Goal: Information Seeking & Learning: Check status

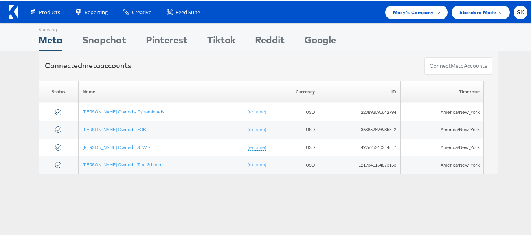
click at [403, 16] on div "Macy's Company" at bounding box center [416, 11] width 63 height 14
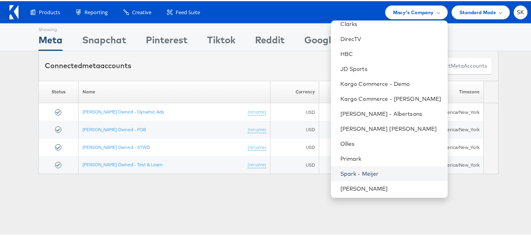
scroll to position [157, 0]
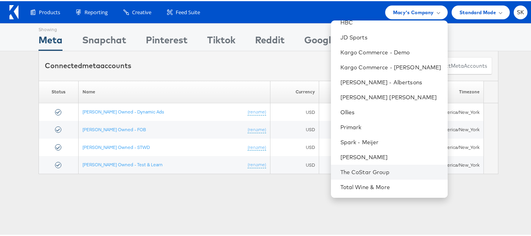
click at [368, 165] on li "The CoStar Group" at bounding box center [389, 170] width 117 height 15
click at [355, 169] on link "The CoStar Group" at bounding box center [391, 171] width 101 height 8
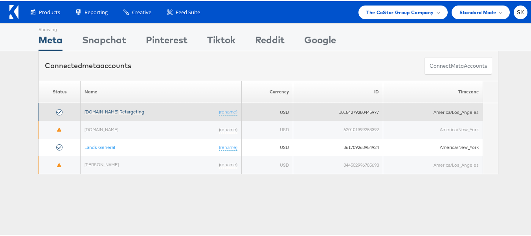
click at [131, 112] on link "Apartments.com Retargeting" at bounding box center [115, 110] width 60 height 6
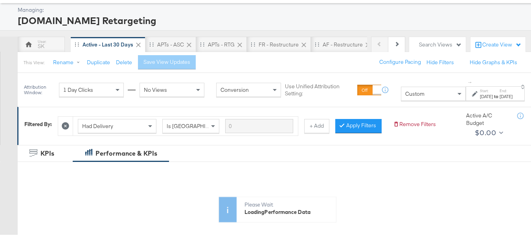
scroll to position [157, 0]
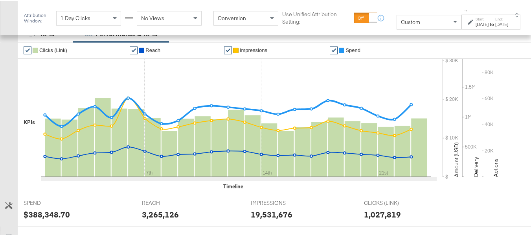
click at [399, 26] on div "Custom" at bounding box center [429, 20] width 64 height 13
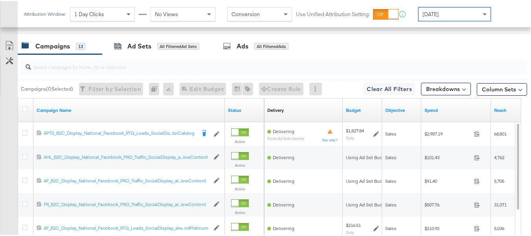
scroll to position [333, 0]
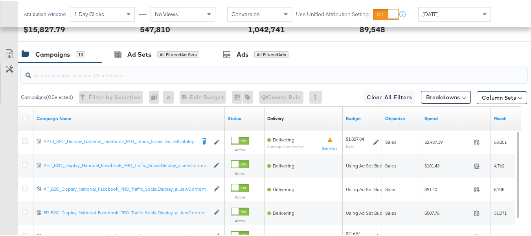
click at [79, 78] on input "search" at bounding box center [256, 70] width 451 height 15
paste input "APTS_B2C_Display_National_Facebook_RTG_Leads_SocialDisplay_Retargeting_Diamond_…"
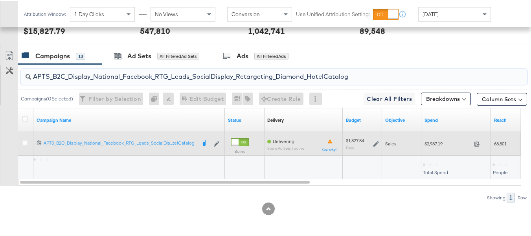
click at [440, 145] on span "$2,987.19" at bounding box center [448, 142] width 46 height 6
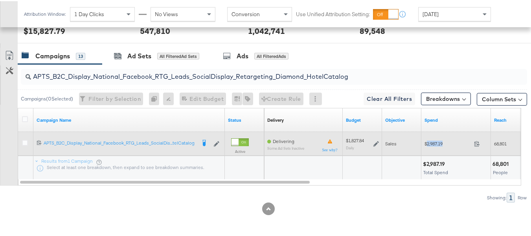
click at [440, 145] on span "$2,987.19" at bounding box center [448, 142] width 46 height 6
copy div "$2,987.19"
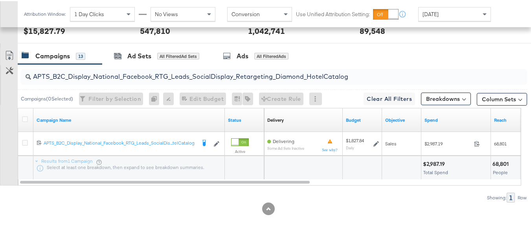
click at [214, 80] on input "APTS_B2C_Display_National_Facebook_RTG_Leads_SocialDisplay_Retargeting_Diamond_…" at bounding box center [256, 71] width 451 height 15
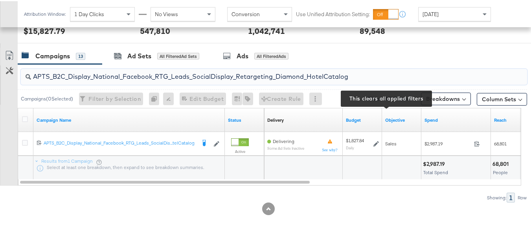
paste input "alwayson_Retargeting_DARE24_DiamondPlatinum"
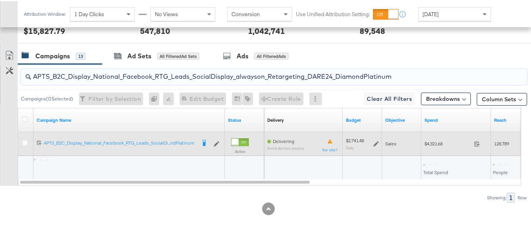
click at [438, 145] on span "$4,321.68" at bounding box center [448, 142] width 46 height 6
copy div "$4,321.68"
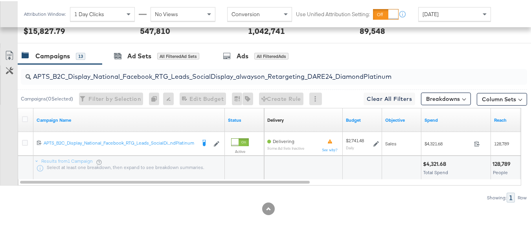
click at [182, 80] on input "APTS_B2C_Display_National_Facebook_RTG_Leads_SocialDisplay_alwayson_Retargeting…" at bounding box center [256, 71] width 451 height 15
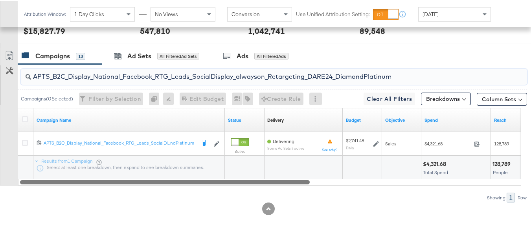
paste input "FR_B2C_Display_National_Facebook_RTG_Leads_SocialDisplay_alwayson_Retargeting_FR"
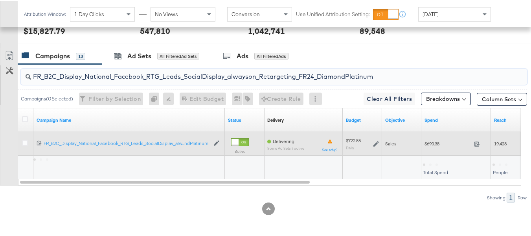
click at [440, 148] on div "$690.38 690.38" at bounding box center [457, 142] width 70 height 12
copy div "$690.38"
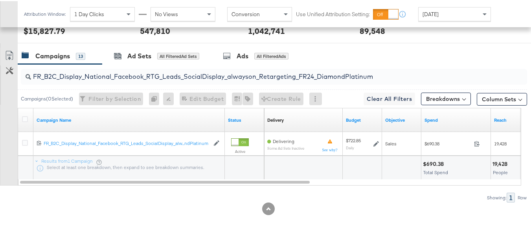
click at [191, 80] on input "FR_B2C_Display_National_Facebook_RTG_Leads_SocialDisplay_alwayson_Retargeting_F…" at bounding box center [256, 71] width 451 height 15
paste input "AF_B2C_Display_National_Facebook_RTG_Leads_SocialDisplay_alwayson_Retargeting_AF"
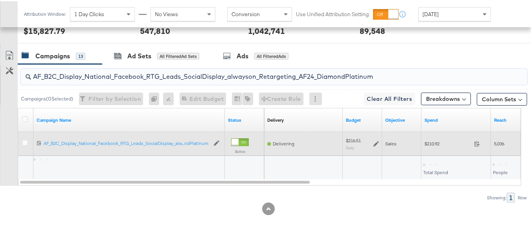
click at [431, 145] on span "$210.92" at bounding box center [448, 142] width 46 height 6
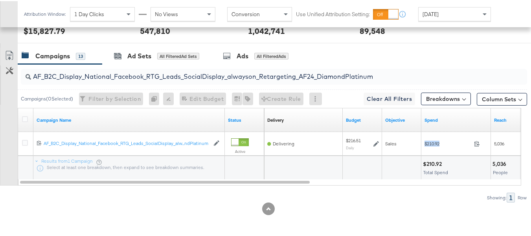
copy div "$210.92"
click at [194, 80] on input "AF_B2C_Display_National_Facebook_RTG_Leads_SocialDisplay_alwayson_Retargeting_A…" at bounding box center [256, 71] width 451 height 15
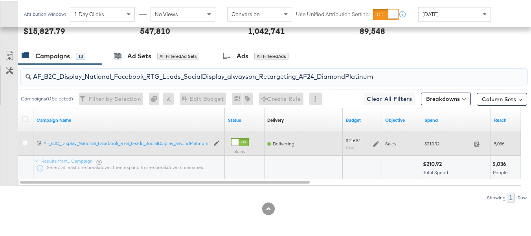
paste input "HL_B2C_Display_National_Facebook_RTG_Leads_SocialDisplay_alwayson_Retargeting_A…"
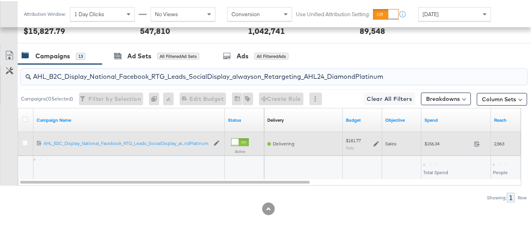
click at [436, 145] on span "$156.34" at bounding box center [448, 142] width 46 height 6
copy div "$156.34"
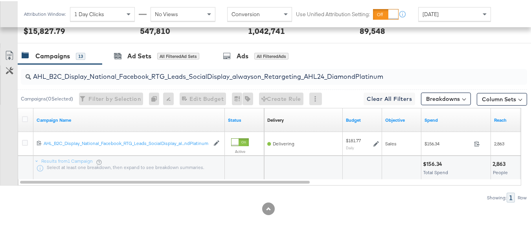
click at [195, 80] on input "AHL_B2C_Display_National_Facebook_RTG_Leads_SocialDisplay_alwayson_Retargeting_…" at bounding box center [256, 71] width 451 height 15
paste input "PTS_B2C_Display_National_Facebook_PRO_Traffic_SocialDisplay_alwayson_ASC_DARE24…"
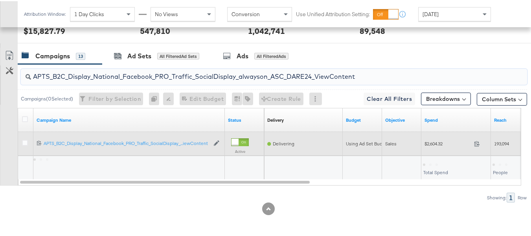
click at [435, 145] on span "$2,604.32" at bounding box center [448, 142] width 46 height 6
copy div "$2,604.32"
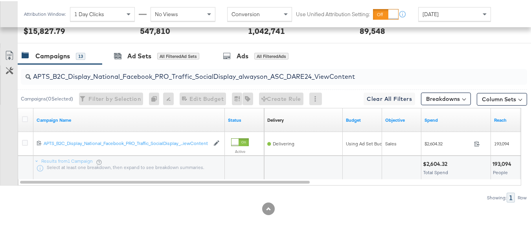
click at [206, 80] on input "APTS_B2C_Display_National_Facebook_PRO_Traffic_SocialDisplay_alwayson_ASC_DARE2…" at bounding box center [256, 71] width 451 height 15
paste input "Leads_SocialDisplay_alwayson_ASC_DARE24_Purchase"
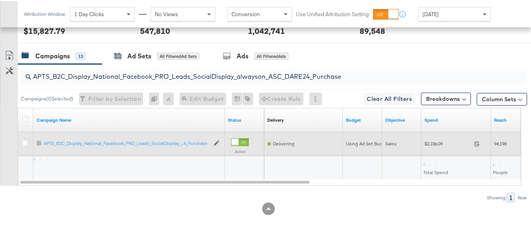
click at [438, 145] on span "$2,106.09" at bounding box center [448, 142] width 46 height 6
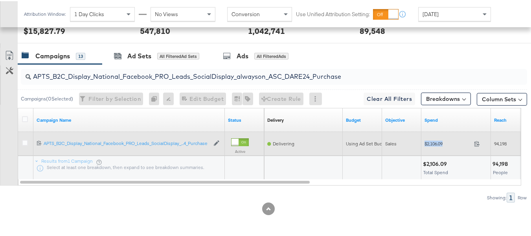
copy div "$2,106.09"
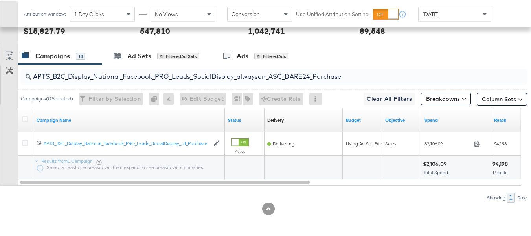
click at [172, 80] on input "APTS_B2C_Display_National_Facebook_PRO_Leads_SocialDisplay_alwayson_ASC_DARE24_…" at bounding box center [256, 71] width 451 height 15
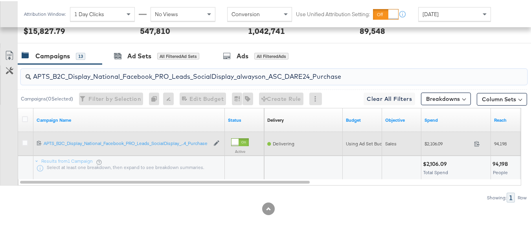
paste input "F_B2C_Display_National_Facebook_PRO_Traffic_SocialDisplay_alwayson_ASC_AF24_Vie…"
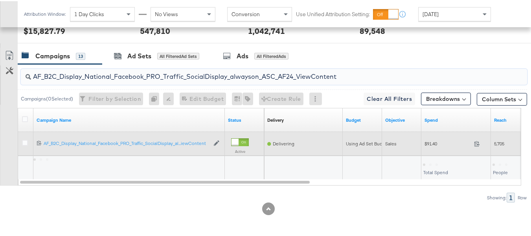
click at [430, 145] on span "$91.40" at bounding box center [448, 142] width 46 height 6
copy div "$91.40"
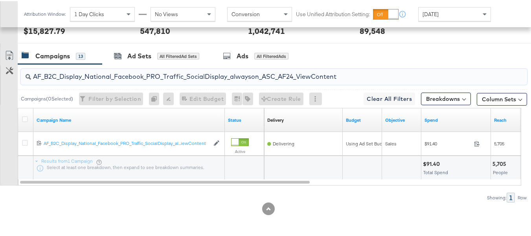
click at [221, 77] on input "AF_B2C_Display_National_Facebook_PRO_Traffic_SocialDisplay_alwayson_ASC_AF24_Vi…" at bounding box center [256, 71] width 451 height 15
paste input "FR_B2C_Display_National_Facebook_PRO_Traffic_SocialDisplay_alwayson_ASC_FR"
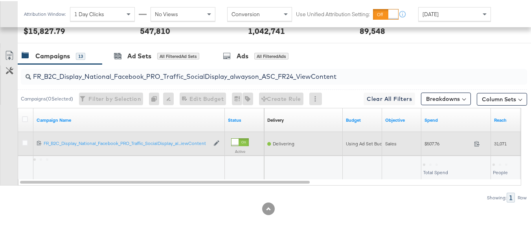
click at [439, 148] on div "$507.76 507.76" at bounding box center [457, 142] width 70 height 12
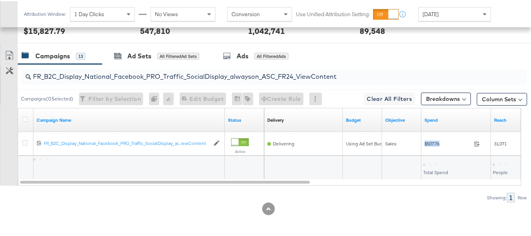
copy div "$507.76"
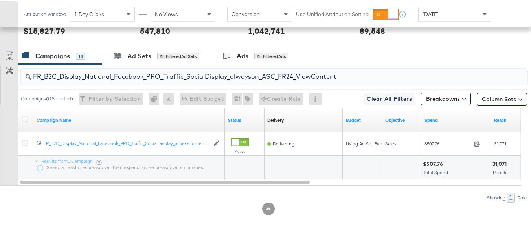
click at [214, 80] on input "FR_B2C_Display_National_Facebook_PRO_Traffic_SocialDisplay_alwayson_ASC_FR24_Vi…" at bounding box center [256, 71] width 451 height 15
paste input "AHL_B2C_Display_National_Facebook_PRO_Traffic_SocialDisplay_alwayson_ASC_AHL"
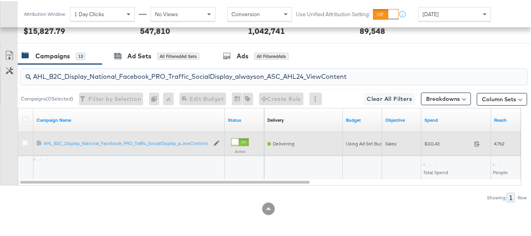
type input "AHL_B2C_Display_National_Facebook_PRO_Traffic_SocialDisplay_alwayson_ASC_AHL24_…"
click at [435, 145] on span "$101.43" at bounding box center [448, 142] width 46 height 6
copy div "$101.43"
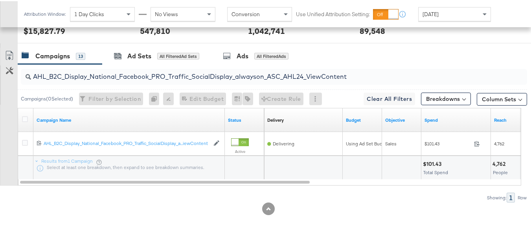
click at [398, 212] on div at bounding box center [268, 207] width 537 height 13
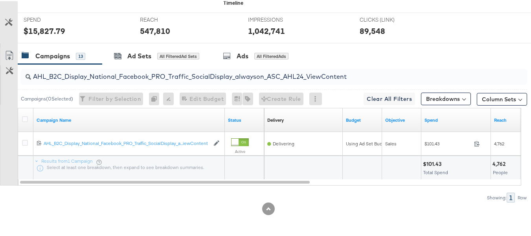
scroll to position [0, 0]
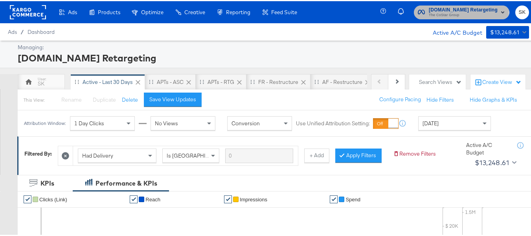
click at [441, 9] on span "Apartments.com Retargeting" at bounding box center [463, 9] width 69 height 8
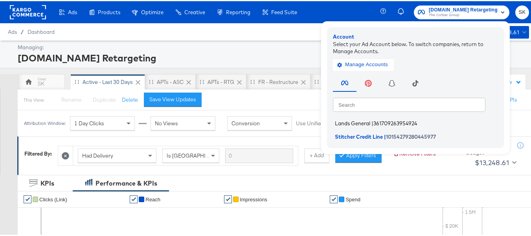
click at [342, 122] on span "Lands General" at bounding box center [352, 122] width 35 height 6
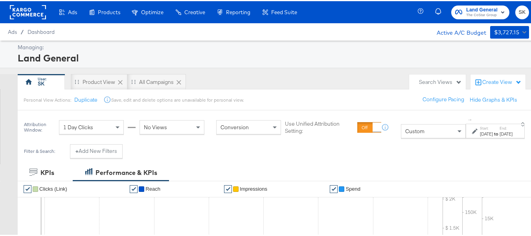
scroll to position [118, 0]
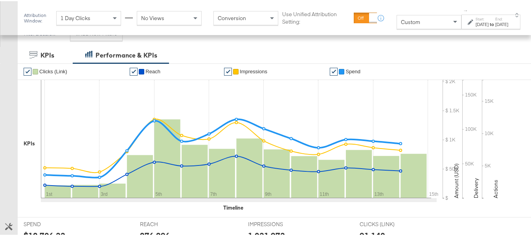
click at [401, 28] on div "Custom" at bounding box center [429, 21] width 65 height 14
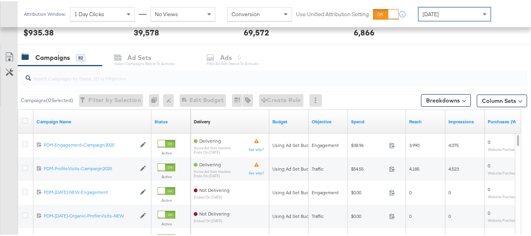
scroll to position [298, 0]
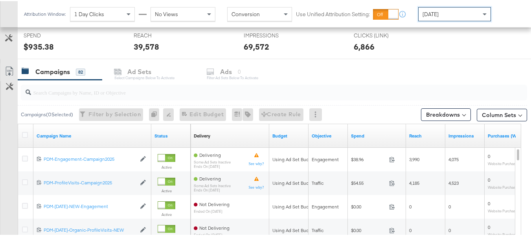
click at [55, 94] on input "search" at bounding box center [256, 87] width 451 height 15
paste input "B2C_LAND_KC_RT_Sig_24"
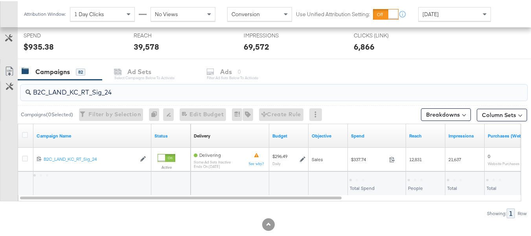
scroll to position [314, 0]
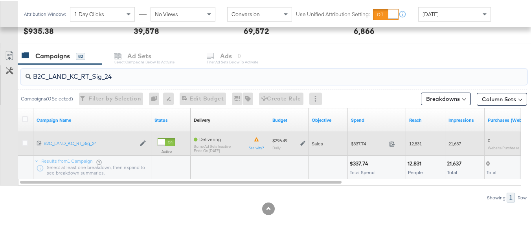
click at [357, 144] on span "$337.74" at bounding box center [368, 142] width 35 height 6
copy div "$337.74"
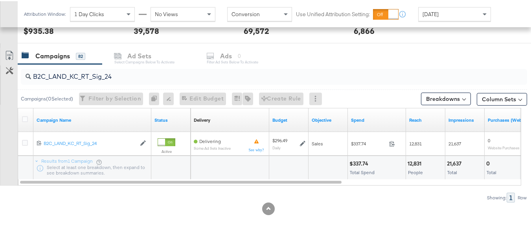
click at [180, 75] on input "B2C_LAND_KC_RT_Sig_24" at bounding box center [256, 71] width 451 height 15
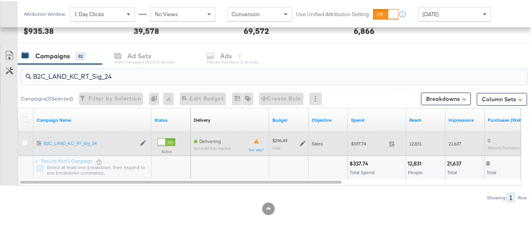
paste input "B_Ecommerce_KC_Retargeting_LW&LOA_Traffic"
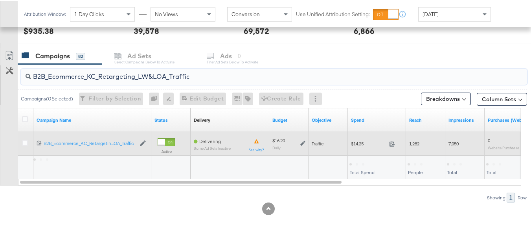
click at [353, 143] on span "$14.25" at bounding box center [368, 142] width 35 height 6
copy div "$14.25"
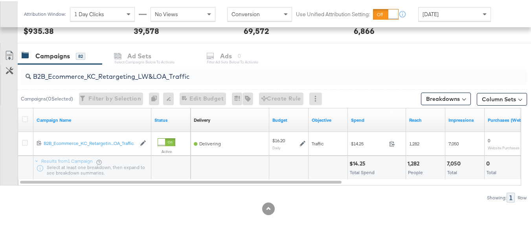
click at [197, 65] on input "B2B_Ecommerce_KC_Retargeting_LW&LOA_Traffic" at bounding box center [256, 71] width 451 height 15
paste input "KC_Retargeting_Prospects & Clients_Conversions"
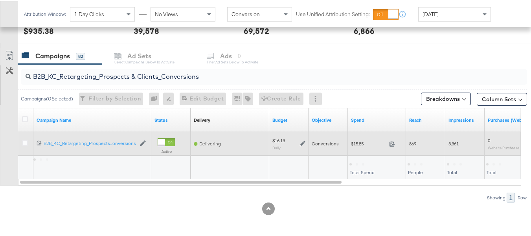
click at [362, 147] on div "$15.85 15.85" at bounding box center [377, 142] width 58 height 12
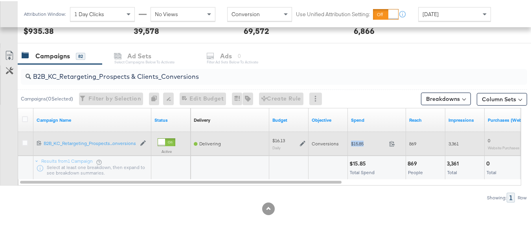
copy div "$15.85"
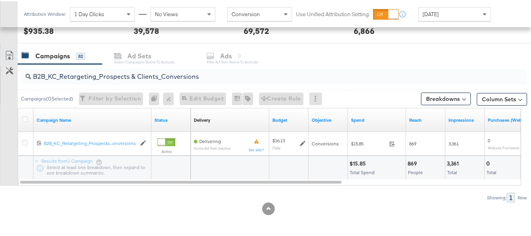
click at [206, 74] on input "B2B_KC_Retargeting_Prospects & Clients_Conversions" at bounding box center [256, 71] width 451 height 15
paste input "C_LAND_KC_Pros_Sig"
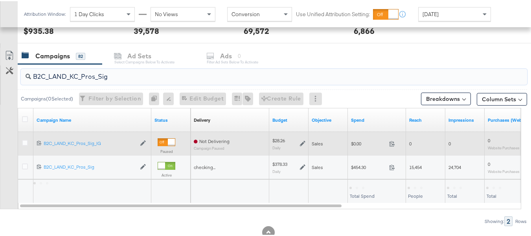
type input "B2C_LAND_KC_Pros_Sig"
click at [360, 149] on div "$0.00 0" at bounding box center [377, 143] width 58 height 24
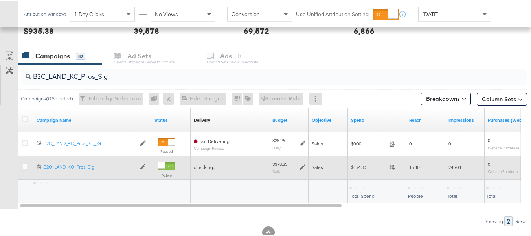
click at [360, 164] on span "$454.30" at bounding box center [368, 166] width 35 height 6
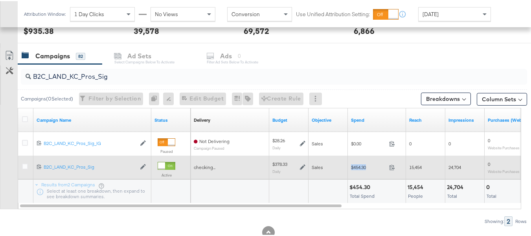
copy div "$454.30"
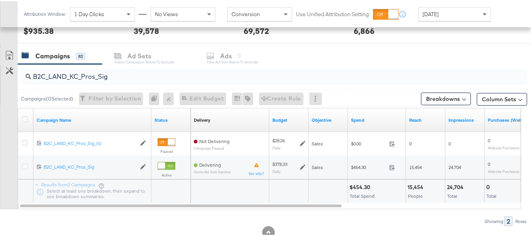
click at [327, 180] on div at bounding box center [328, 190] width 39 height 24
click at [450, 210] on div "B2C_LAND_KC_Pros_Sig Campaigns ( 0 Selected) Filter by Selection Filter 0 campa…" at bounding box center [263, 144] width 527 height 162
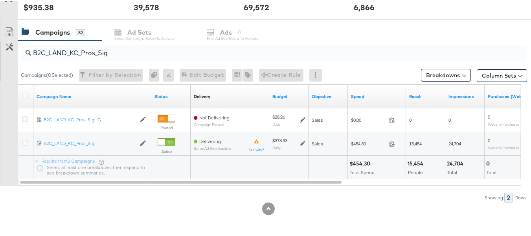
scroll to position [0, 0]
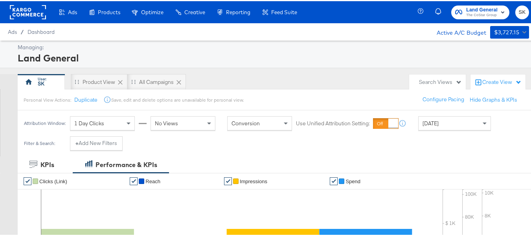
click at [466, 12] on span "The CoStar Group" at bounding box center [481, 14] width 31 height 6
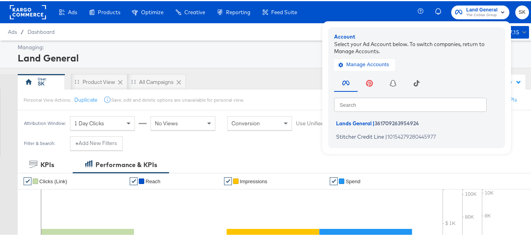
click at [121, 51] on div "Land General" at bounding box center [273, 56] width 510 height 13
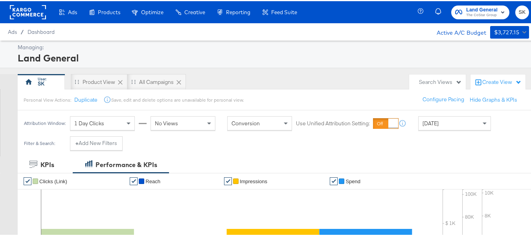
click at [6, 6] on div "Ads Products Optimize Creative Reporting Feed Suite" at bounding box center [151, 11] width 303 height 22
click at [35, 12] on rect at bounding box center [28, 11] width 36 height 14
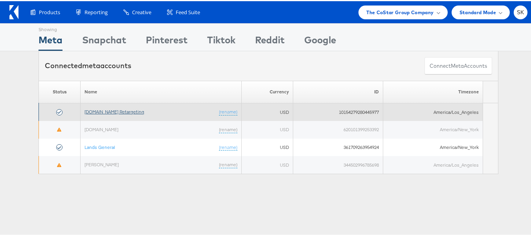
click at [123, 111] on link "[DOMAIN_NAME] Retargeting" at bounding box center [115, 110] width 60 height 6
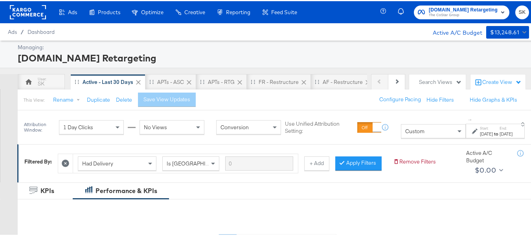
click at [401, 134] on div "Custom" at bounding box center [433, 129] width 64 height 13
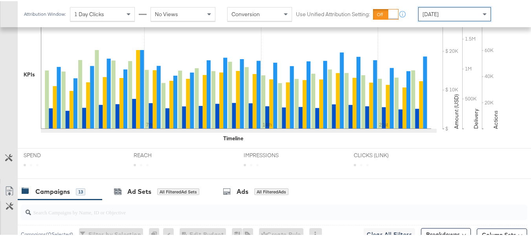
scroll to position [354, 0]
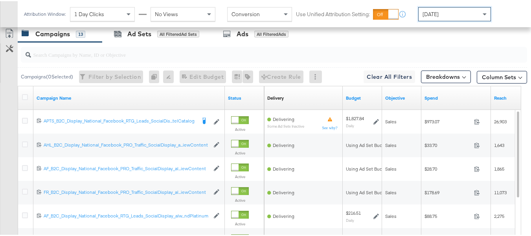
click at [71, 58] on input "search" at bounding box center [256, 49] width 451 height 15
paste input "APTS_B2C_Display_National_Facebook_RTG_Leads_SocialDisplay_Retargeting_Diamond_…"
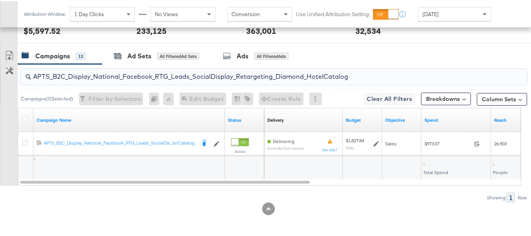
scroll to position [343, 0]
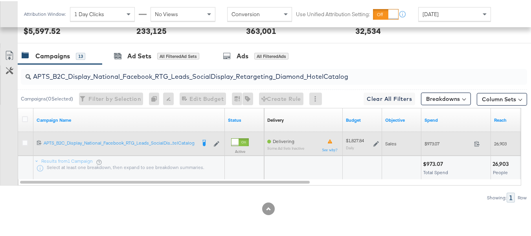
click at [428, 144] on span "$973.07" at bounding box center [448, 142] width 46 height 6
copy div "$973.07"
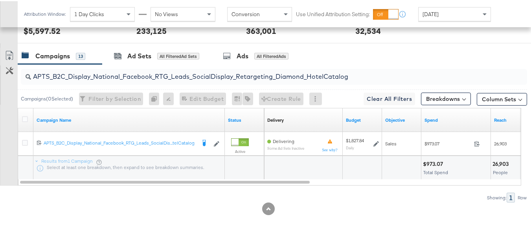
click at [196, 70] on input "APTS_B2C_Display_National_Facebook_RTG_Leads_SocialDisplay_Retargeting_Diamond_…" at bounding box center [256, 71] width 451 height 15
paste input "alwayson_Retargeting_DARE24_DiamondPlatinum"
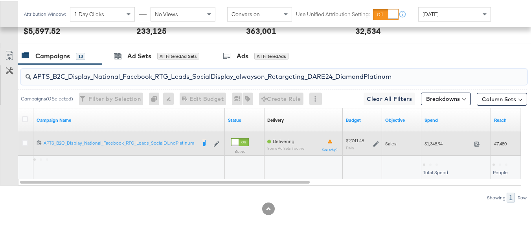
click at [431, 143] on span "$1,348.94" at bounding box center [448, 142] width 46 height 6
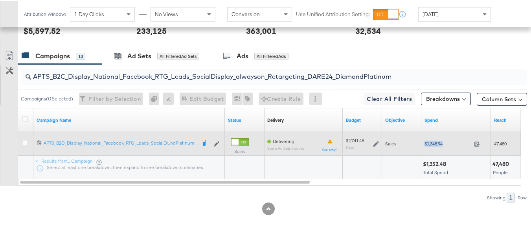
click at [431, 143] on span "$1,348.94" at bounding box center [448, 142] width 46 height 6
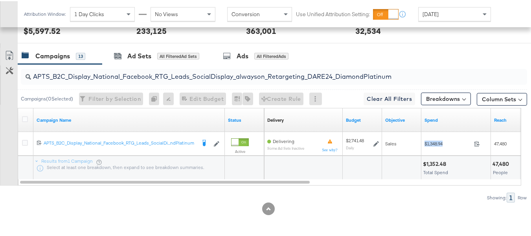
copy div "$1,348.94"
click at [184, 70] on input "APTS_B2C_Display_National_Facebook_RTG_Leads_SocialDisplay_alwayson_Retargeting…" at bounding box center [256, 71] width 451 height 15
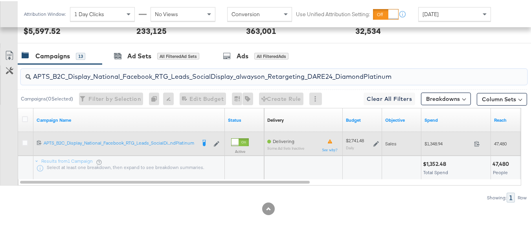
paste input "FR_B2C_Display_National_Facebook_RTG_Leads_SocialDisplay_alwayson_Retargeting_FR"
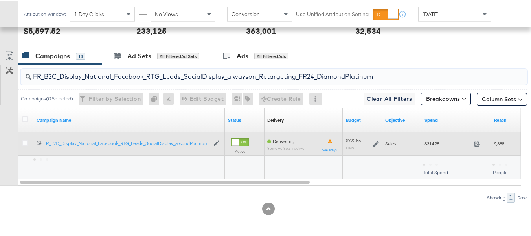
click at [433, 142] on span "$314.25" at bounding box center [448, 142] width 46 height 6
click at [434, 142] on span "$314.25" at bounding box center [448, 142] width 46 height 6
click at [434, 141] on span "$314.25" at bounding box center [448, 142] width 46 height 6
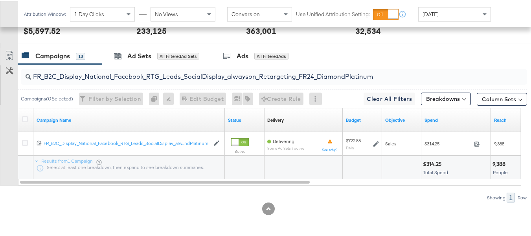
click at [184, 80] on div "FR_B2C_Display_National_Facebook_RTG_Leads_SocialDisplay_alwayson_Retargeting_F…" at bounding box center [274, 76] width 506 height 16
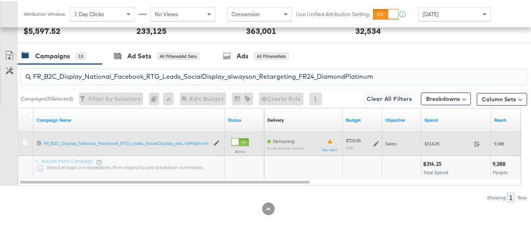
click at [443, 147] on div "$314.25 314.25" at bounding box center [457, 142] width 70 height 12
copy div "$314.25"
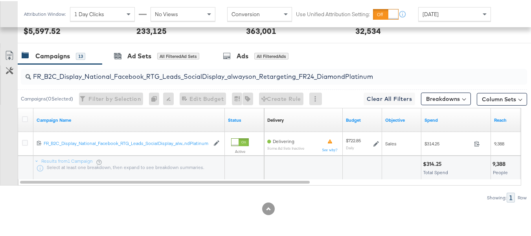
click at [243, 75] on input "FR_B2C_Display_National_Facebook_RTG_Leads_SocialDisplay_alwayson_Retargeting_F…" at bounding box center [256, 71] width 451 height 15
paste input "AF_B2C_Display_National_Facebook_RTG_Leads_SocialDisplay_alwayson_Retargeting_AF"
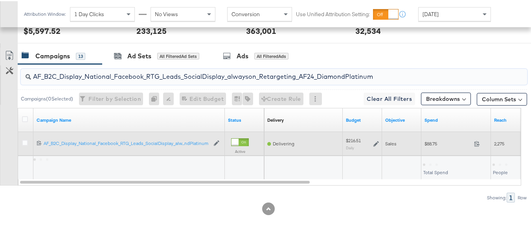
click at [435, 144] on span "$88.75" at bounding box center [448, 142] width 46 height 6
copy div "$88.75"
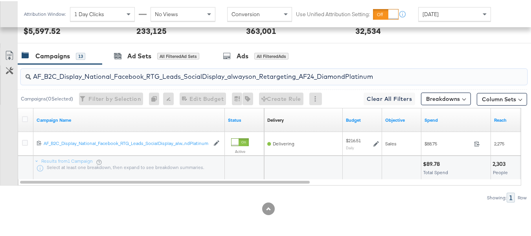
click at [163, 69] on input "AF_B2C_Display_National_Facebook_RTG_Leads_SocialDisplay_alwayson_Retargeting_A…" at bounding box center [256, 71] width 451 height 15
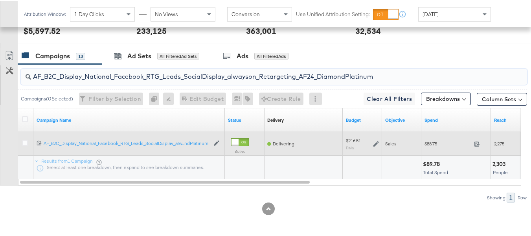
paste input "HL_B2C_Display_National_Facebook_RTG_Leads_SocialDisplay_alwayson_Retargeting_A…"
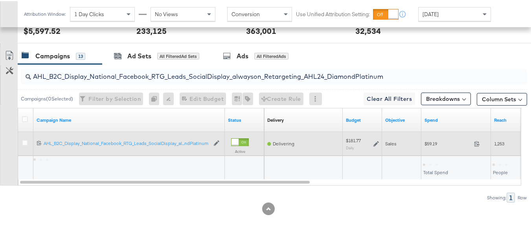
drag, startPoint x: 434, startPoint y: 140, endPoint x: 427, endPoint y: 139, distance: 7.2
click at [433, 140] on span "$59.19" at bounding box center [448, 142] width 46 height 6
click at [423, 139] on div "$59.19 59.19" at bounding box center [457, 142] width 70 height 12
click at [433, 142] on span "$59.19" at bounding box center [448, 142] width 46 height 6
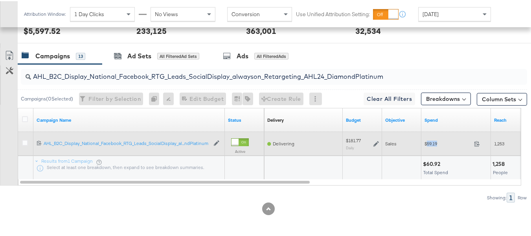
click at [433, 142] on span "$59.19" at bounding box center [448, 142] width 46 height 6
copy div "$59.19"
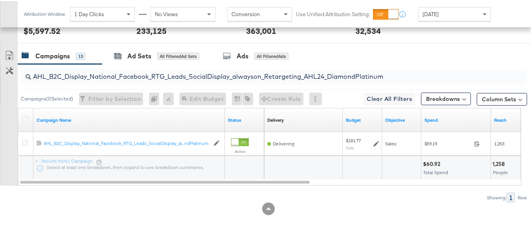
click at [171, 79] on input "AHL_B2C_Display_National_Facebook_RTG_Leads_SocialDisplay_alwayson_Retargeting_…" at bounding box center [256, 71] width 451 height 15
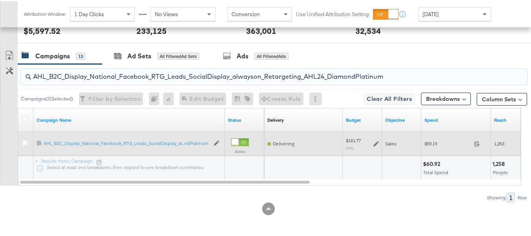
paste input "PTS_B2C_Display_National_Facebook_PRO_Traffic_SocialDisplay_alwayson_ASC_DARE24…"
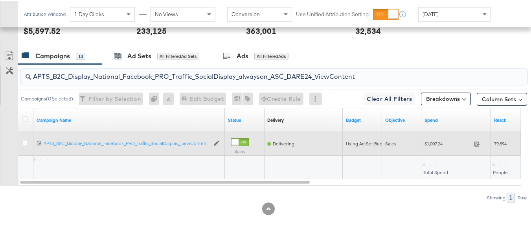
click at [438, 140] on span "$1,007.24" at bounding box center [448, 142] width 46 height 6
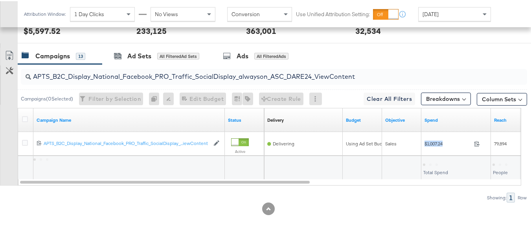
copy div "$1,007.24"
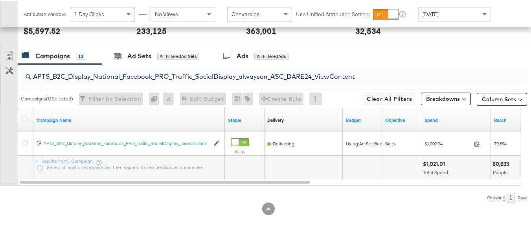
click at [181, 77] on input "APTS_B2C_Display_National_Facebook_PRO_Traffic_SocialDisplay_alwayson_ASC_DARE2…" at bounding box center [256, 71] width 451 height 15
paste input "Leads_SocialDisplay_alwayson_ASC_DARE24_Purchase"
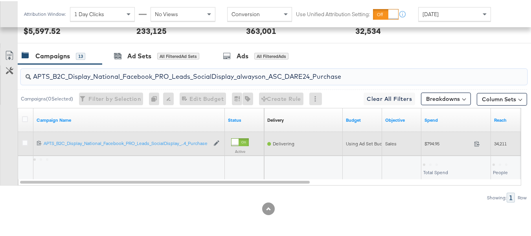
click at [436, 149] on div "$794.95 794.95" at bounding box center [457, 143] width 70 height 24
copy div "$794.95"
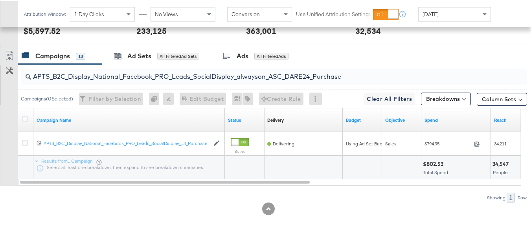
click at [173, 72] on input "APTS_B2C_Display_National_Facebook_PRO_Leads_SocialDisplay_alwayson_ASC_DARE24_…" at bounding box center [256, 71] width 451 height 15
paste input "F_B2C_Display_National_Facebook_PRO_Traffic_SocialDisplay_alwayson_ASC_AF24_Vie…"
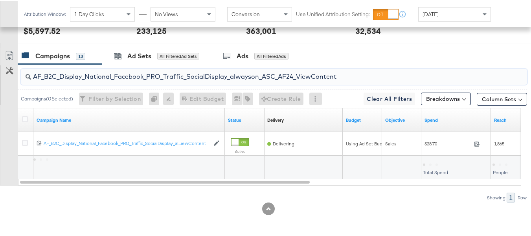
click at [431, 129] on div "Spend" at bounding box center [457, 119] width 70 height 24
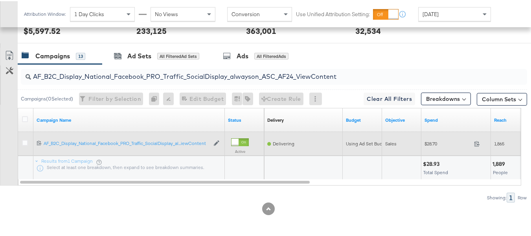
click at [429, 142] on span "$28.70" at bounding box center [448, 142] width 46 height 6
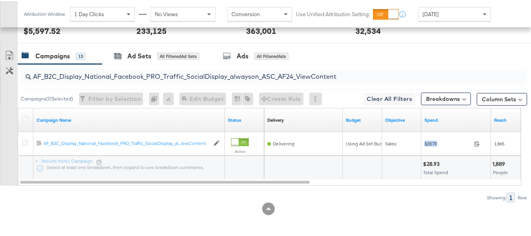
copy div "$28.70"
click at [172, 70] on input "AF_B2C_Display_National_Facebook_PRO_Traffic_SocialDisplay_alwayson_ASC_AF24_Vi…" at bounding box center [256, 71] width 451 height 15
paste input "FR_B2C_Display_National_Facebook_PRO_Traffic_SocialDisplay_alwayson_ASC_FR"
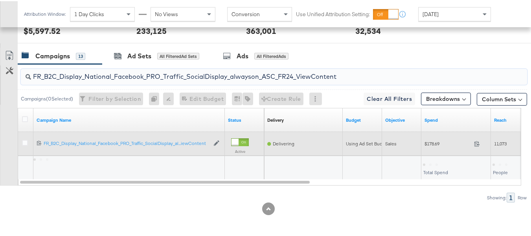
click at [434, 153] on div "$178.69 178.69" at bounding box center [457, 143] width 70 height 24
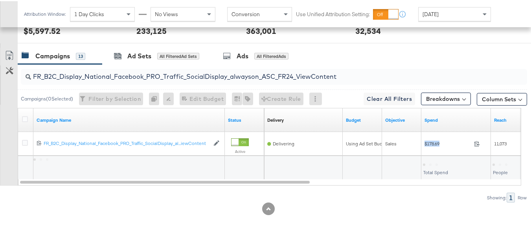
copy div "$178.69"
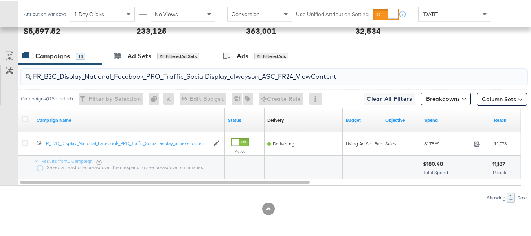
click at [170, 78] on input "FR_B2C_Display_National_Facebook_PRO_Traffic_SocialDisplay_alwayson_ASC_FR24_Vi…" at bounding box center [256, 71] width 451 height 15
paste input "AHL_B2C_Display_National_Facebook_PRO_Traffic_SocialDisplay_alwayson_ASC_AHL"
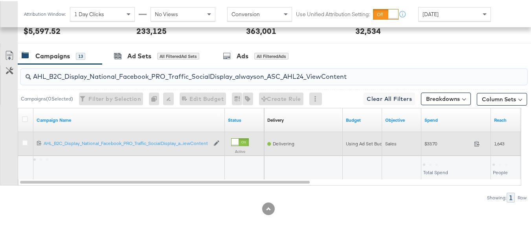
type input "AHL_B2C_Display_National_Facebook_PRO_Traffic_SocialDisplay_alwayson_ASC_AHL24_…"
click at [447, 145] on span "$33.70" at bounding box center [448, 142] width 46 height 6
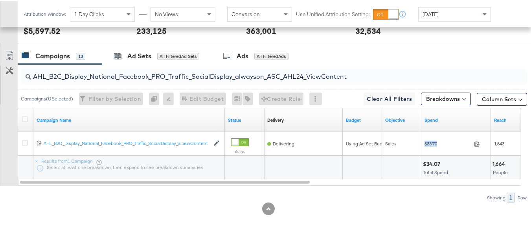
copy div "$33.70"
click at [364, 170] on div at bounding box center [362, 167] width 39 height 24
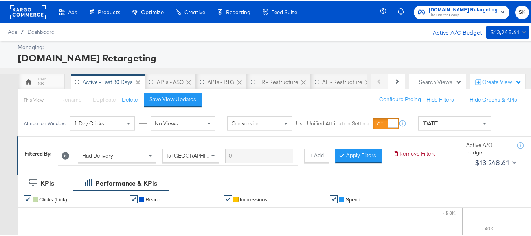
click at [432, 9] on span "Apartments.com Retargeting" at bounding box center [463, 9] width 69 height 8
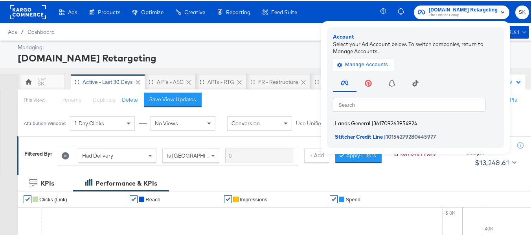
click at [366, 120] on li "Lands General | 361709263954924" at bounding box center [417, 121] width 169 height 11
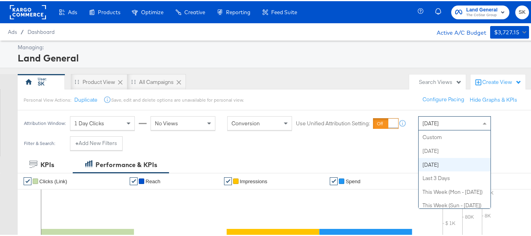
click at [439, 120] on span "[DATE]" at bounding box center [431, 121] width 16 height 7
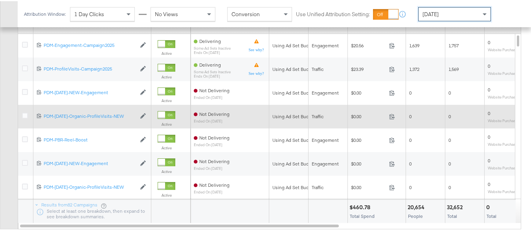
scroll to position [337, 0]
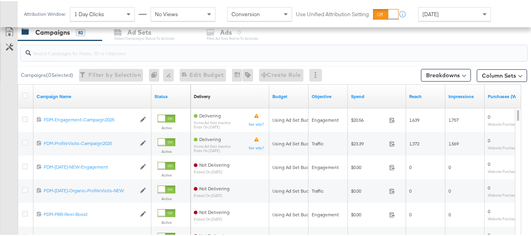
click at [83, 48] on input "search" at bounding box center [256, 48] width 451 height 15
paste input "B2C_LAND_KC_RT_Sig_24"
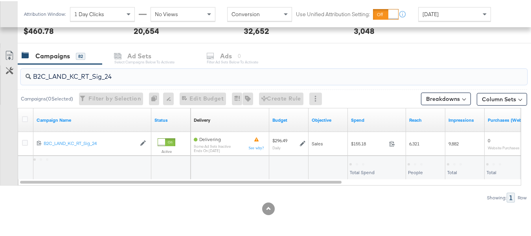
scroll to position [314, 0]
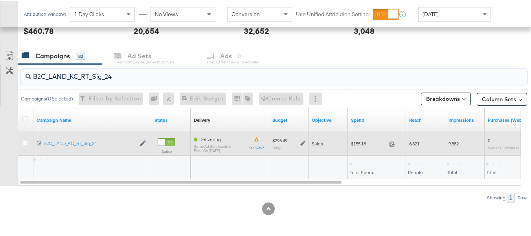
click at [359, 148] on div "$155.18 155.18" at bounding box center [377, 142] width 58 height 12
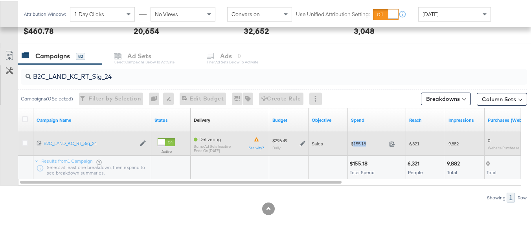
click at [359, 148] on div "$155.18 155.18" at bounding box center [377, 142] width 58 height 12
copy div "$155.18"
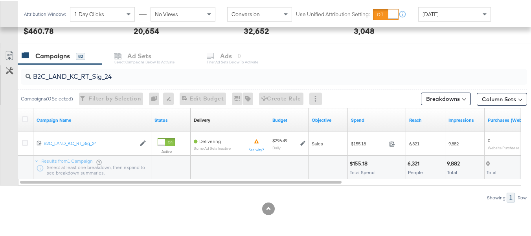
click at [175, 68] on input "B2C_LAND_KC_RT_Sig_24" at bounding box center [256, 71] width 451 height 15
paste input "B_Ecommerce_KC_Retargeting_LW&LOA_Traffic"
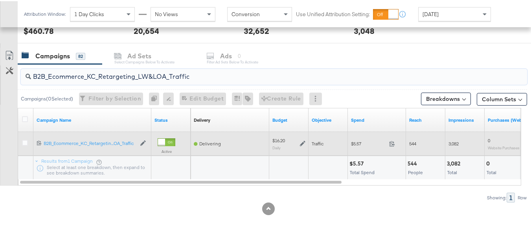
click at [354, 150] on div "$5.57 5.57" at bounding box center [377, 143] width 58 height 24
copy div "$5.57"
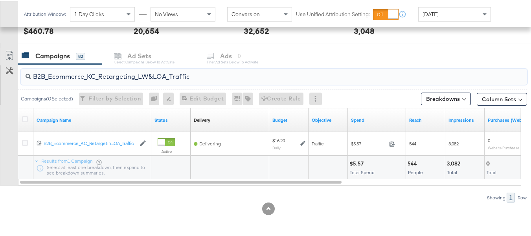
click at [166, 77] on input "B2B_Ecommerce_KC_Retargeting_LW&LOA_Traffic" at bounding box center [256, 71] width 451 height 15
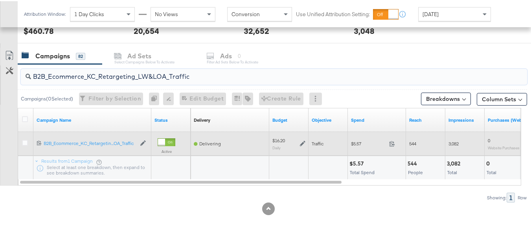
paste input "KC_Retargeting_Prospects & Clients_Conversions"
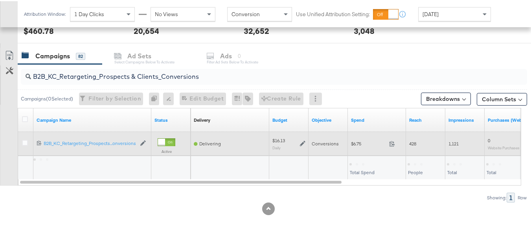
click at [368, 142] on span "$6.75" at bounding box center [368, 142] width 35 height 6
copy div "$6.75"
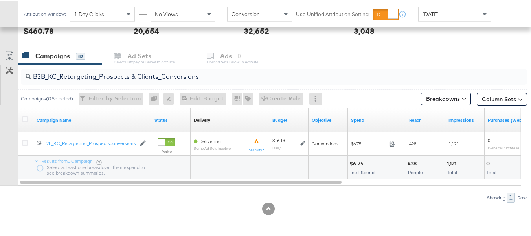
click at [158, 79] on input "B2B_KC_Retargeting_Prospects & Clients_Conversions" at bounding box center [256, 71] width 451 height 15
paste input "C_LAND_KC_Pros_Sig"
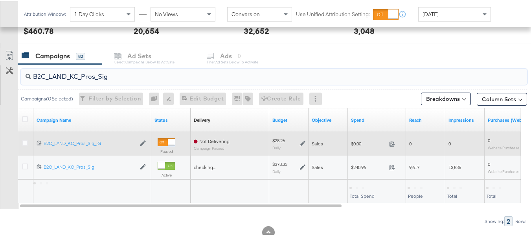
type input "B2C_LAND_KC_Pros_Sig"
click at [361, 151] on div "$0.00 0" at bounding box center [377, 143] width 58 height 24
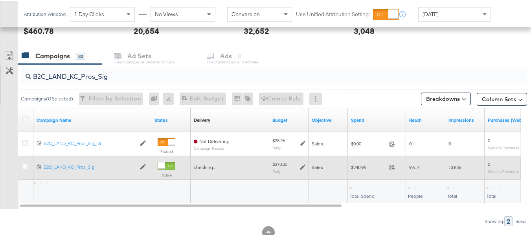
click at [359, 165] on span "$240.96" at bounding box center [368, 166] width 35 height 6
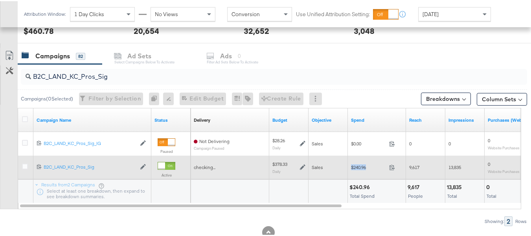
click at [359, 165] on span "$240.96" at bounding box center [368, 166] width 35 height 6
copy div "$240.96"
